Goal: Task Accomplishment & Management: Use online tool/utility

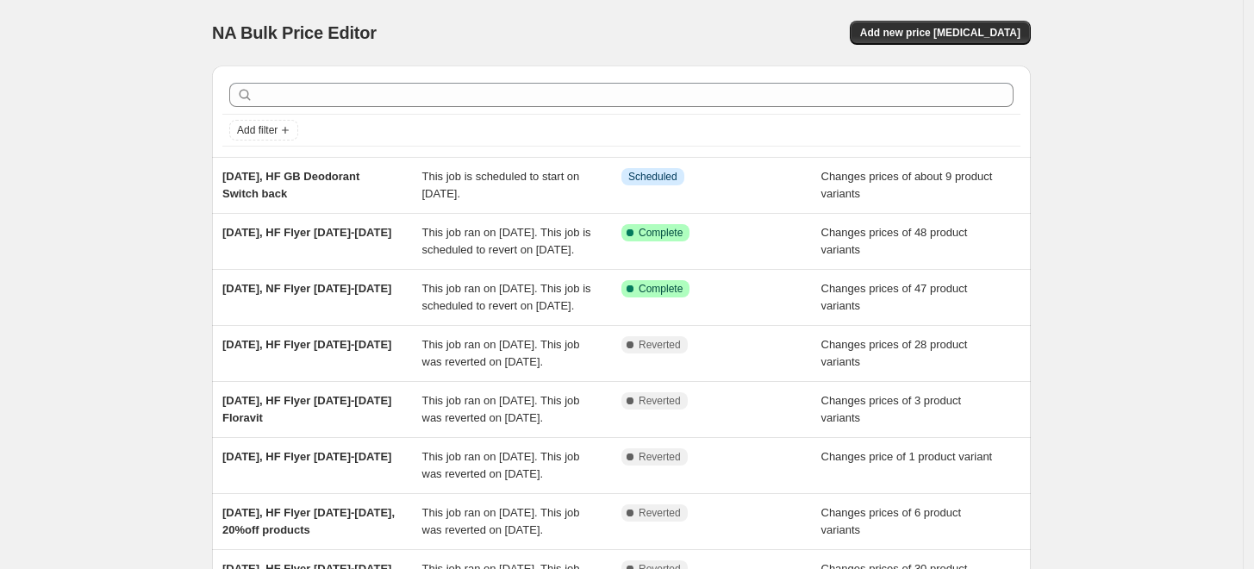
click at [101, 185] on div "NA Bulk Price Editor. This page is ready NA Bulk Price Editor Add new price [ME…" at bounding box center [621, 444] width 1243 height 888
click at [1011, 30] on span "Add new price [MEDICAL_DATA]" at bounding box center [940, 33] width 160 height 14
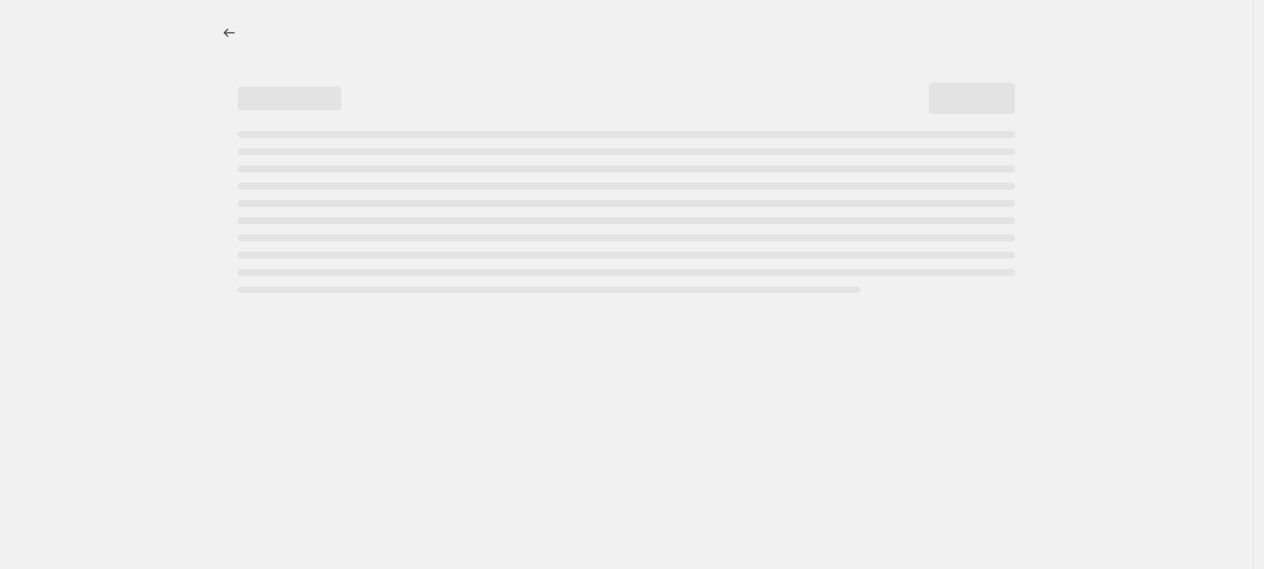
select select "percentage"
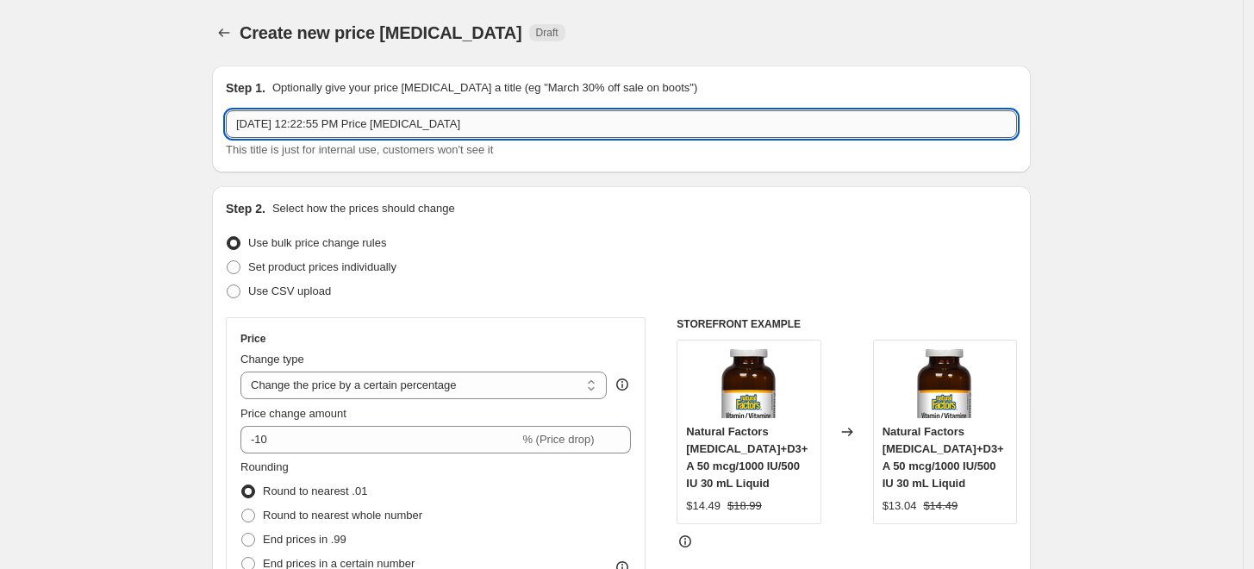
drag, startPoint x: 314, startPoint y: 125, endPoint x: 582, endPoint y: 126, distance: 268.8
click at [582, 126] on input "Sep 4, 2025, 12:22:55 PM Price change job" at bounding box center [621, 124] width 791 height 28
drag, startPoint x: 434, startPoint y: 127, endPoint x: 445, endPoint y: 121, distance: 12.3
click at [445, 121] on input "Sep 4, 2025, Salus Bonus Pack Price update" at bounding box center [621, 124] width 791 height 28
type input "Sep 4, 2025, Salus Bonus Pack Price Update"
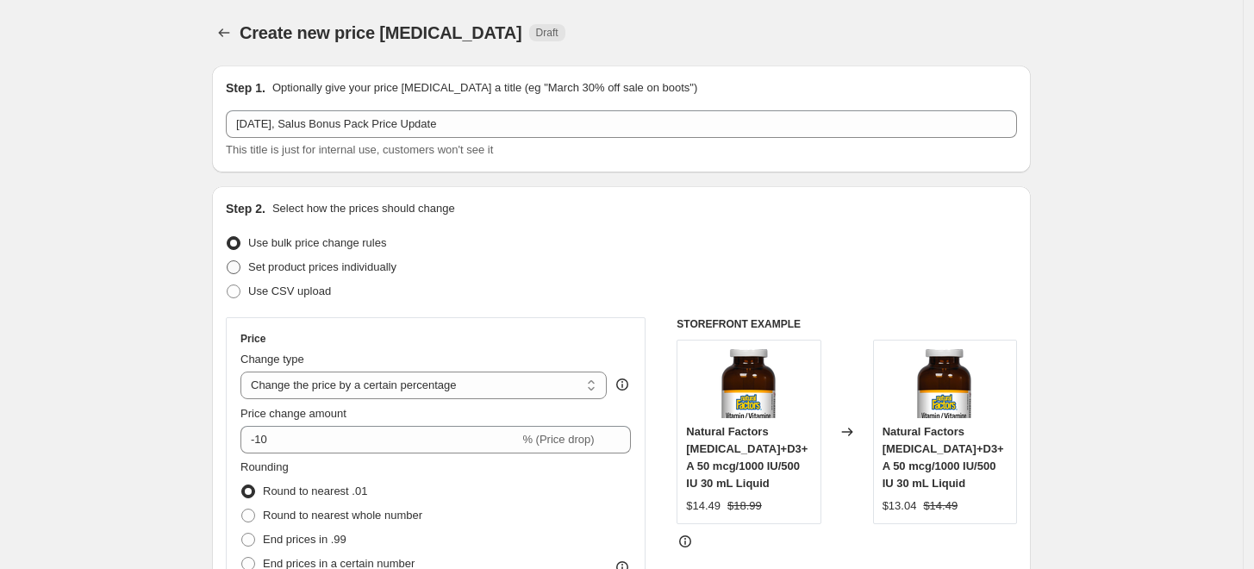
click at [396, 269] on span "Set product prices individually" at bounding box center [322, 266] width 148 height 13
click at [227, 261] on input "Set product prices individually" at bounding box center [227, 260] width 1 height 1
radio input "true"
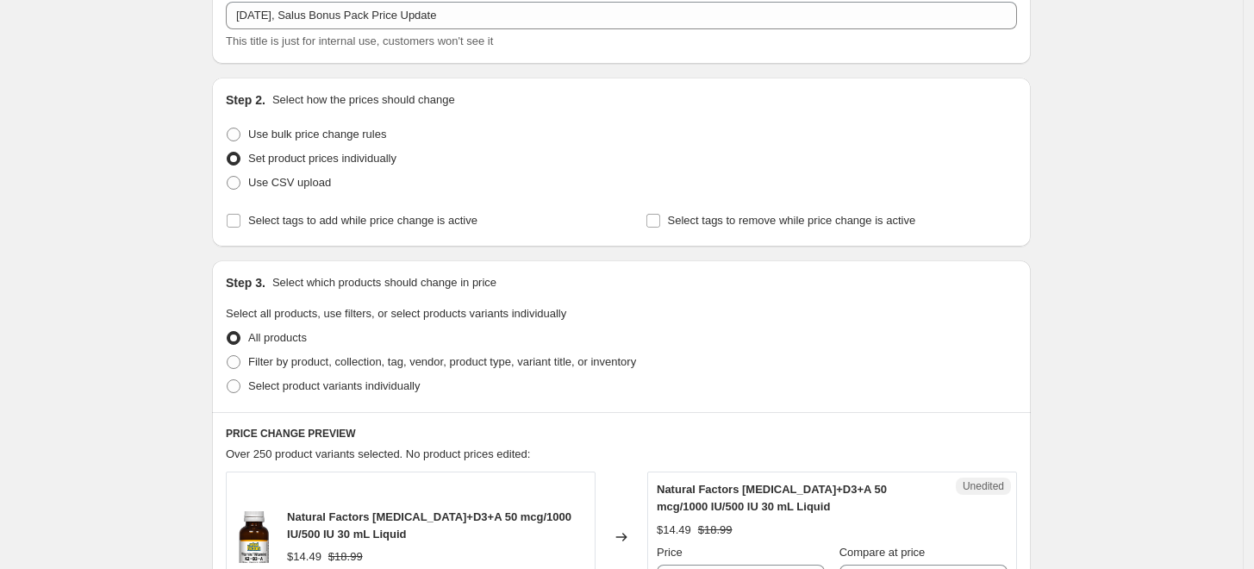
scroll to position [191, 0]
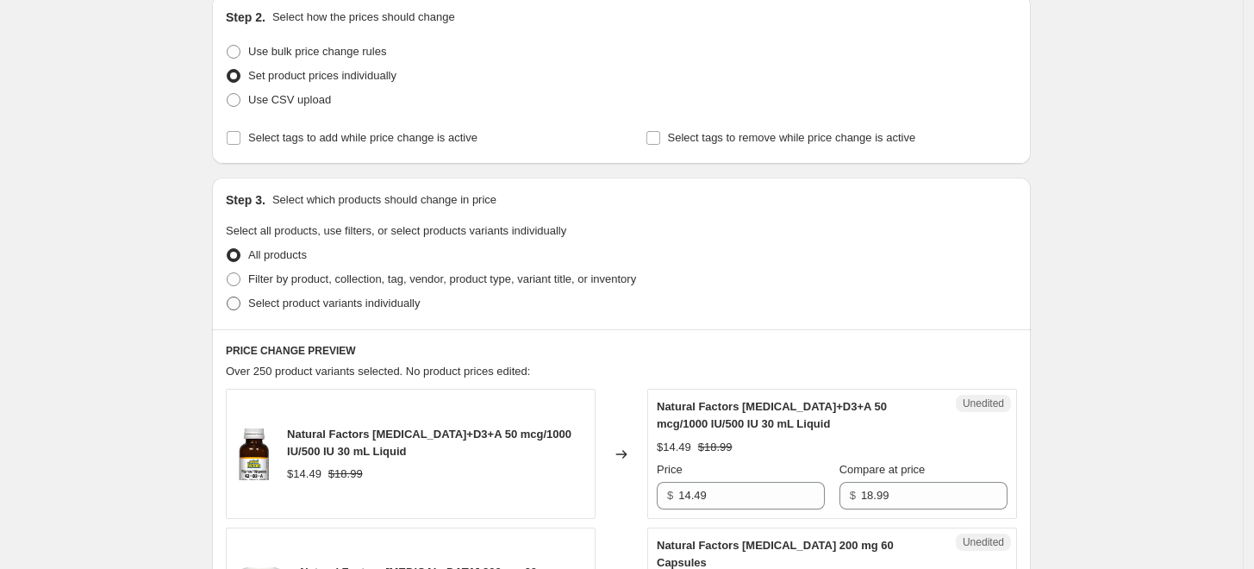
click at [345, 302] on span "Select product variants individually" at bounding box center [333, 302] width 171 height 13
click at [227, 297] on input "Select product variants individually" at bounding box center [227, 296] width 1 height 1
radio input "true"
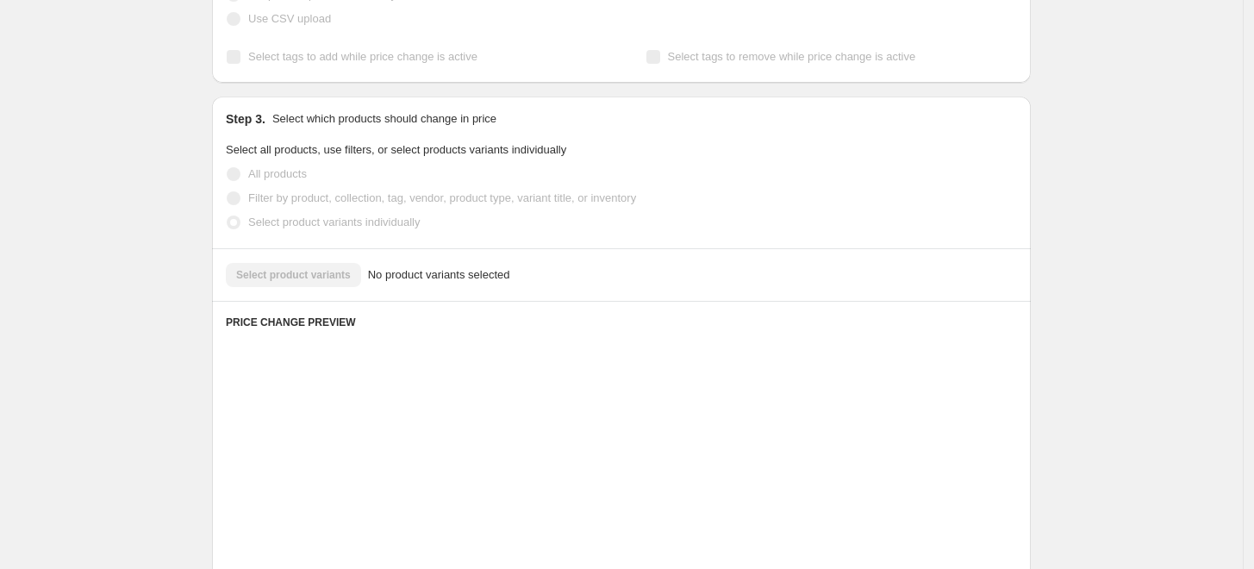
scroll to position [335, 0]
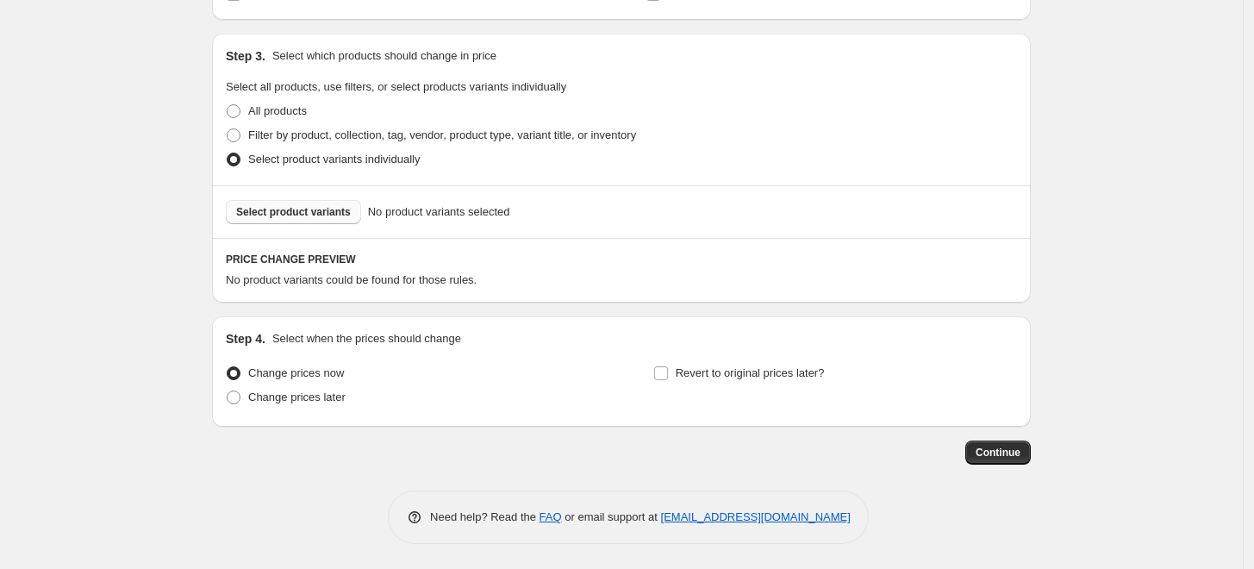
click at [324, 211] on span "Select product variants" at bounding box center [293, 212] width 115 height 14
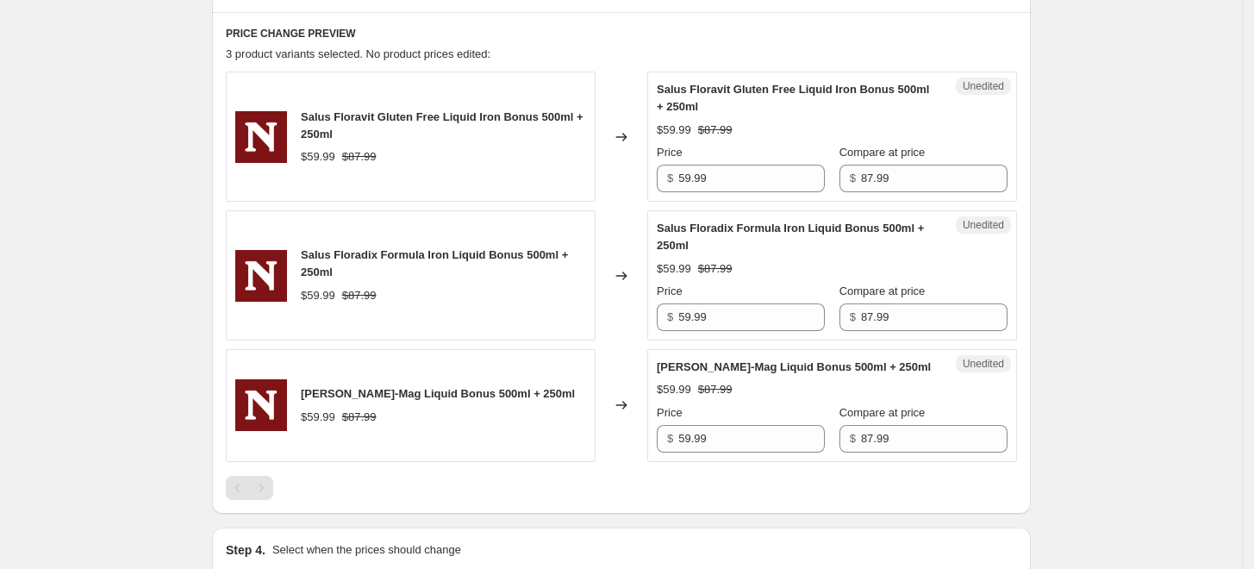
scroll to position [526, 0]
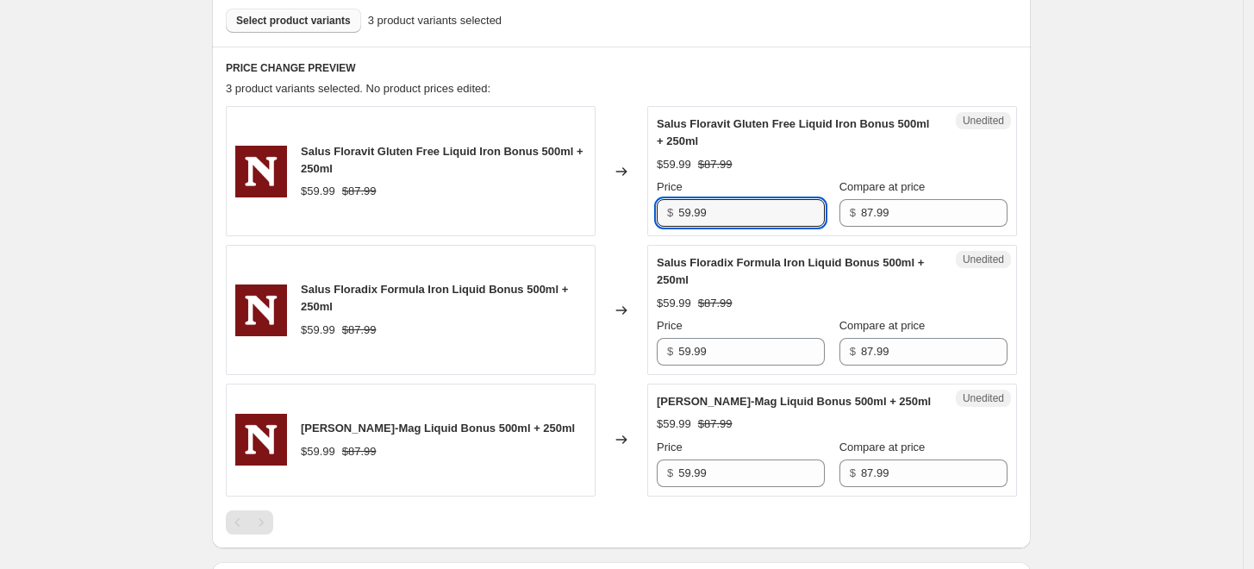
drag, startPoint x: 698, startPoint y: 208, endPoint x: 652, endPoint y: 215, distance: 46.3
click at [652, 215] on div "Unedited Salus Floravit Gluten Free Liquid Iron Bonus 500ml + 250ml $59.99 $87.…" at bounding box center [832, 171] width 370 height 130
type input "61.99"
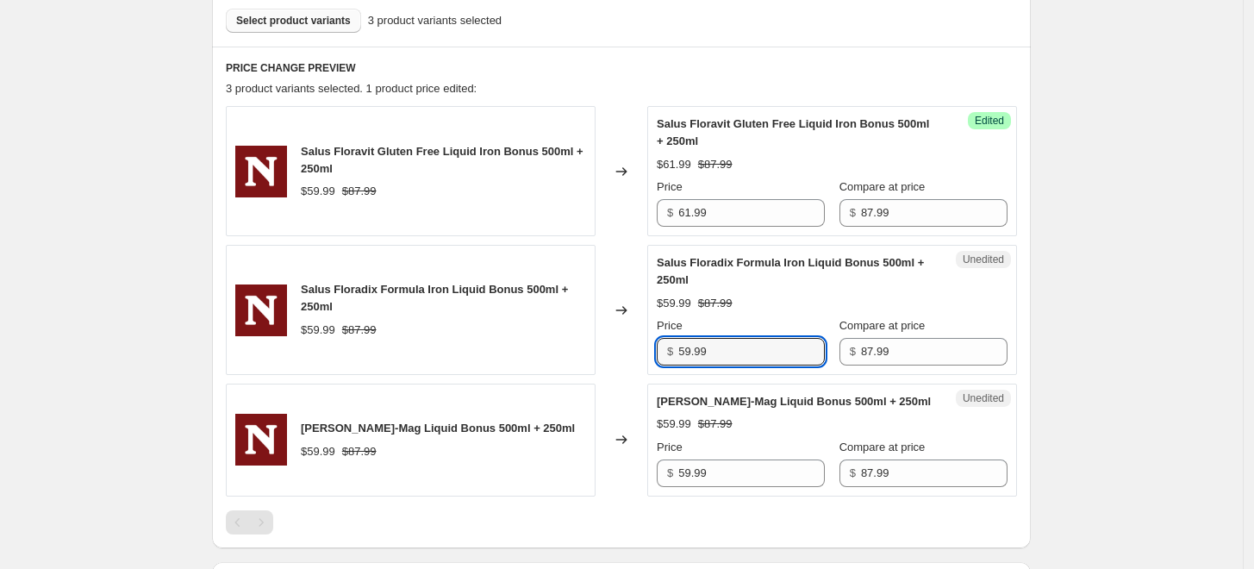
drag, startPoint x: 696, startPoint y: 350, endPoint x: 643, endPoint y: 350, distance: 53.4
click at [643, 350] on div "Salus Floradix Formula Iron Liquid Bonus 500ml + 250ml $59.99 $87.99 Changed to…" at bounding box center [621, 310] width 791 height 130
type input "61.99"
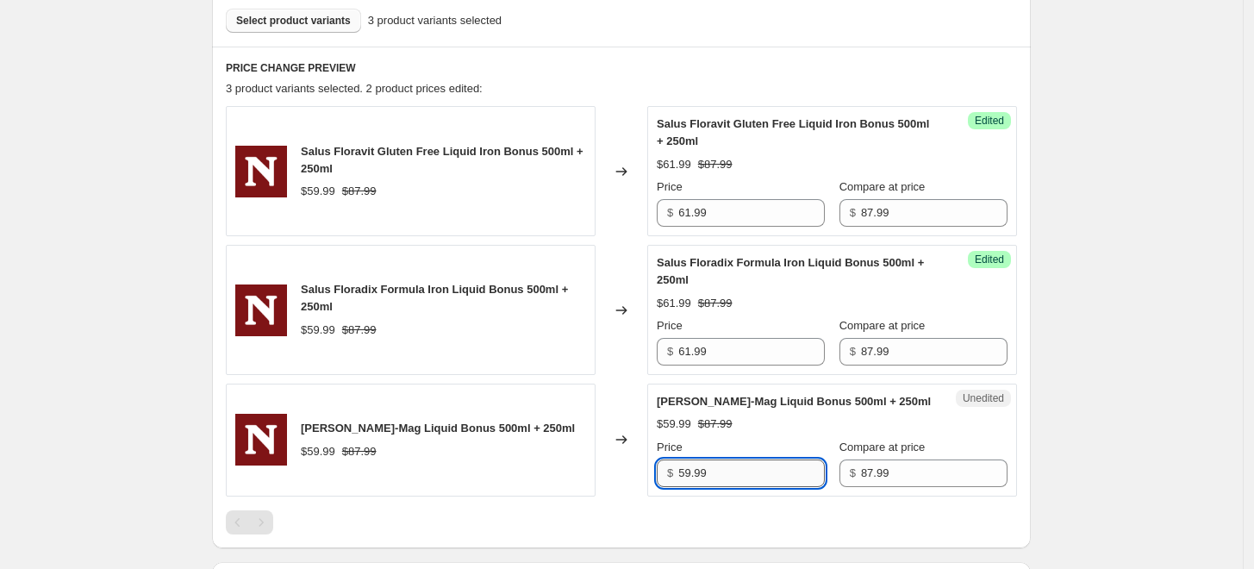
click at [692, 473] on input "59.99" at bounding box center [751, 473] width 146 height 28
drag, startPoint x: 700, startPoint y: 472, endPoint x: 673, endPoint y: 477, distance: 27.1
click at [673, 477] on div "$ 59.99" at bounding box center [741, 473] width 168 height 28
type input "61.99"
click at [670, 415] on div "$59.99" at bounding box center [674, 423] width 34 height 17
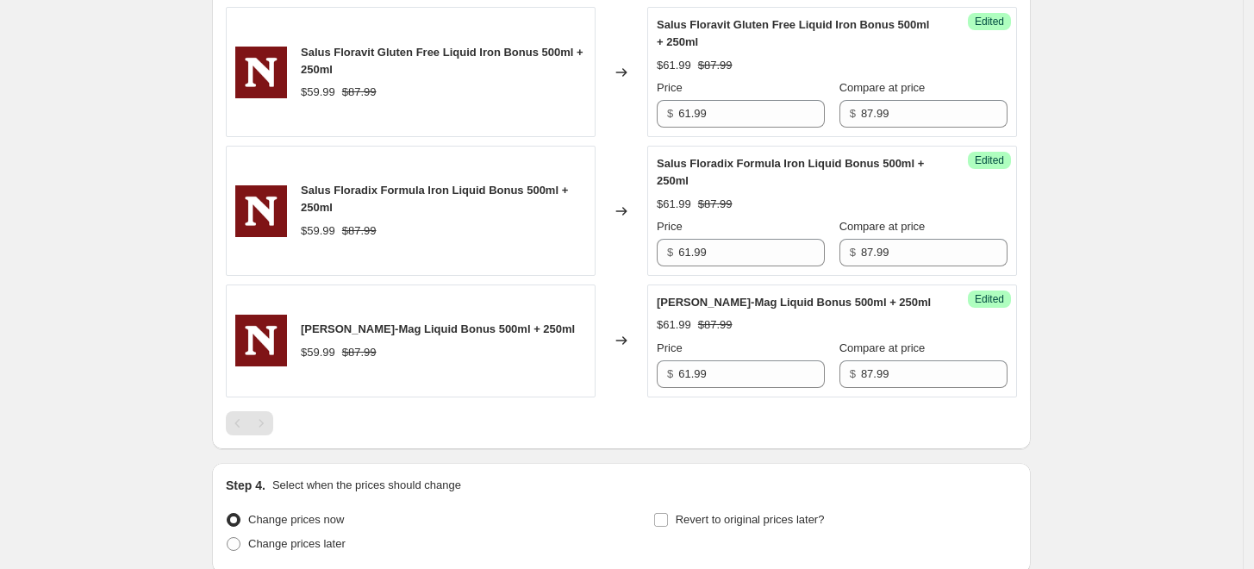
scroll to position [771, 0]
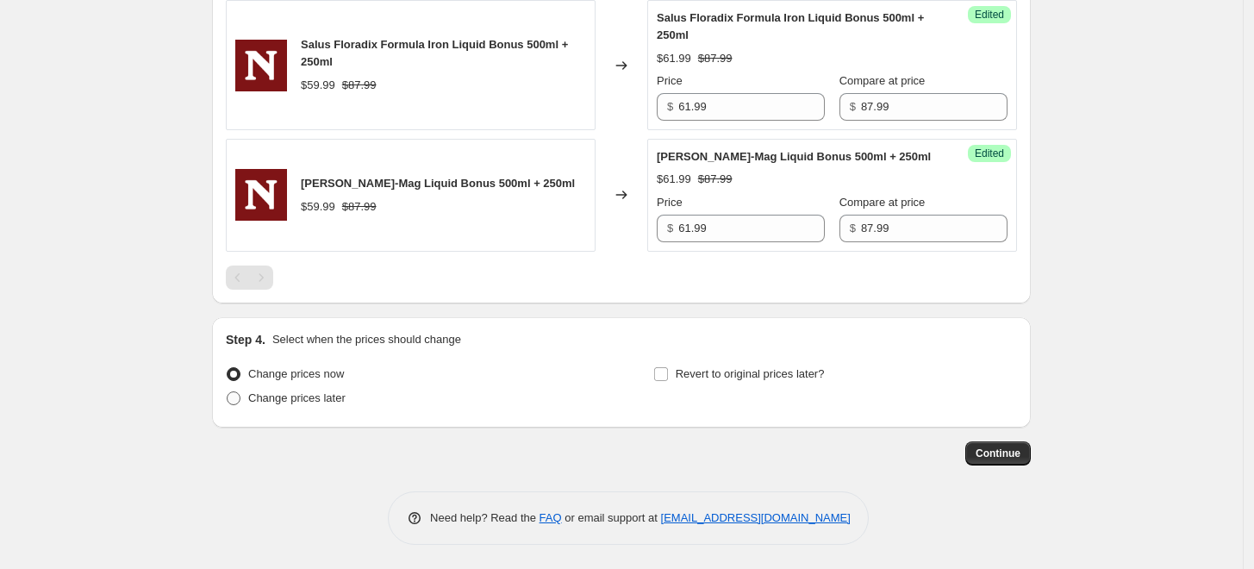
click at [333, 391] on span "Change prices later" at bounding box center [296, 397] width 97 height 13
click at [227, 391] on input "Change prices later" at bounding box center [227, 391] width 1 height 1
radio input "true"
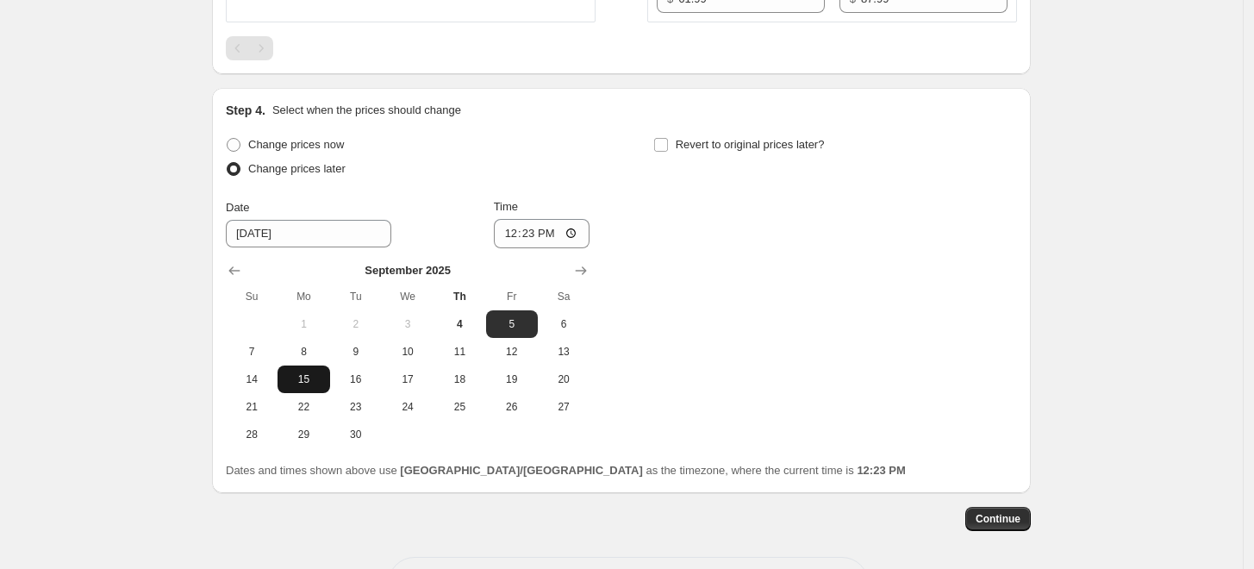
scroll to position [1058, 0]
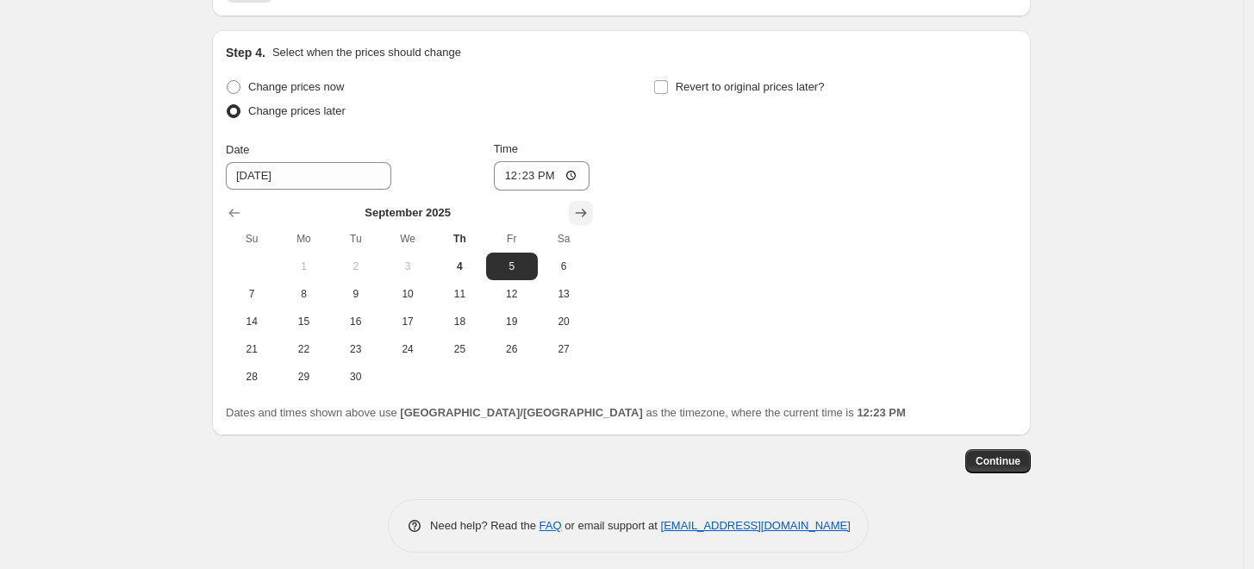
click at [580, 220] on button "Show next month, October 2025" at bounding box center [581, 213] width 24 height 24
click at [398, 264] on span "1" at bounding box center [408, 266] width 38 height 14
type input "10/1/2025"
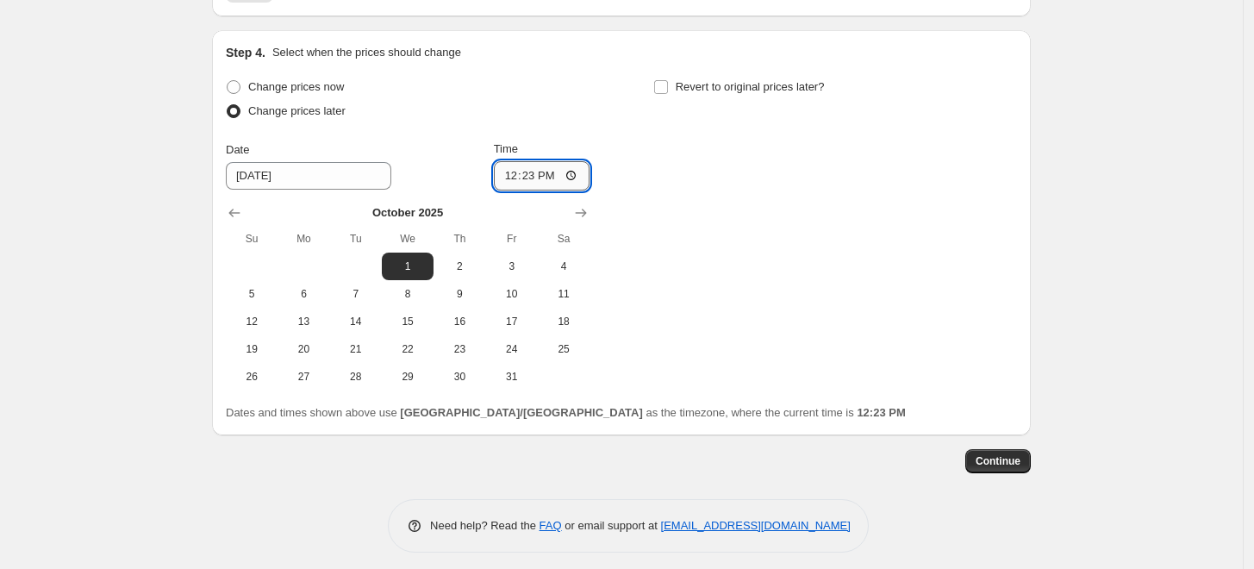
click at [511, 175] on input "12:23" at bounding box center [542, 175] width 97 height 29
type input "12:10"
click at [512, 175] on input "12:10" at bounding box center [542, 175] width 97 height 29
type input "12:10"
click at [512, 175] on input "12:10" at bounding box center [542, 175] width 97 height 29
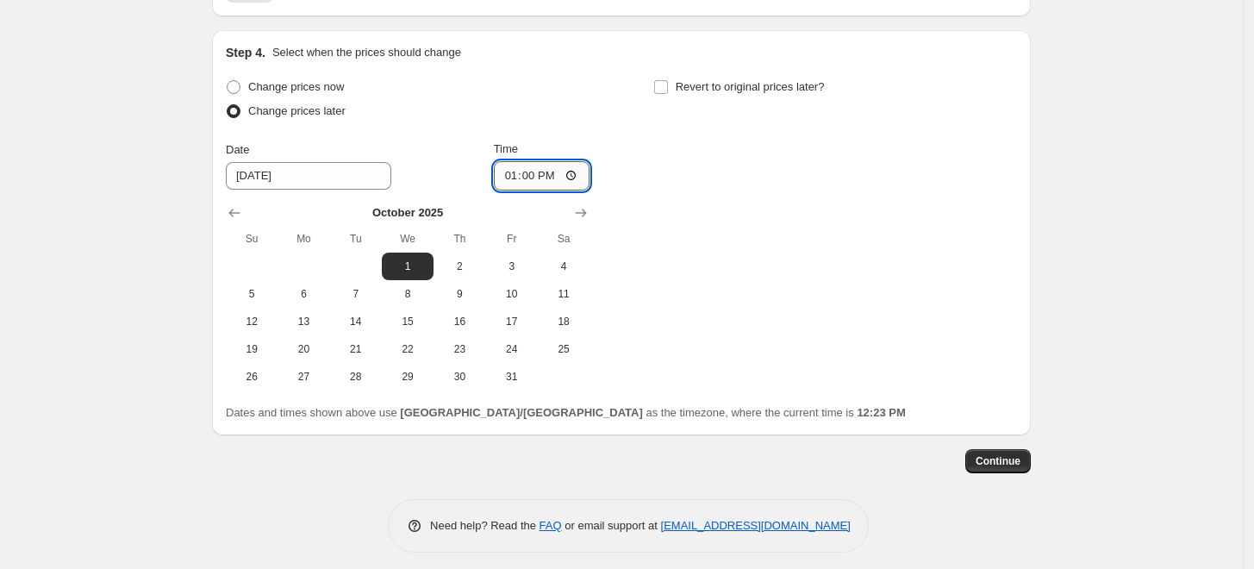
click at [578, 178] on input "13:00" at bounding box center [542, 175] width 97 height 29
type input "01:00"
click at [743, 212] on div "Change prices now Change prices later Date 10/1/2025 Time 01:00 October 2025 Su…" at bounding box center [621, 232] width 791 height 315
click at [813, 318] on div "Change prices now Change prices later Date 10/1/2025 Time 01:00 October 2025 Su…" at bounding box center [621, 232] width 791 height 315
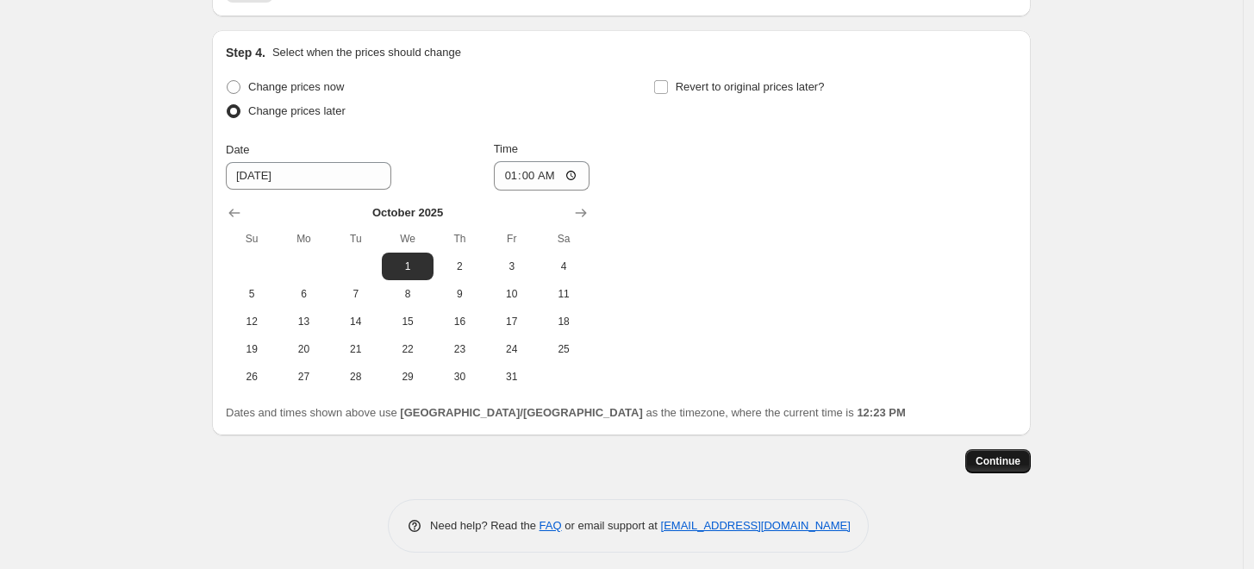
click at [1007, 455] on span "Continue" at bounding box center [997, 461] width 45 height 14
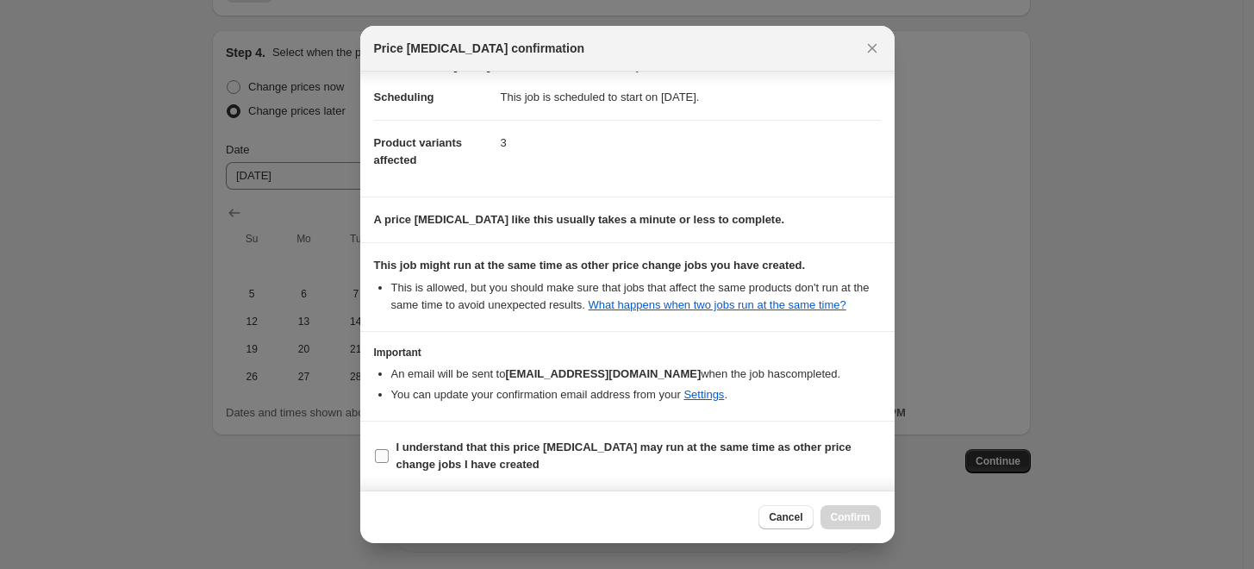
scroll to position [42, 0]
click at [643, 461] on span "I understand that this price change job may run at the same time as other price…" at bounding box center [638, 456] width 484 height 34
click at [389, 461] on input "I understand that this price change job may run at the same time as other price…" at bounding box center [382, 456] width 14 height 14
checkbox input "true"
click at [858, 508] on button "Confirm" at bounding box center [850, 517] width 60 height 24
